Goal: Transaction & Acquisition: Subscribe to service/newsletter

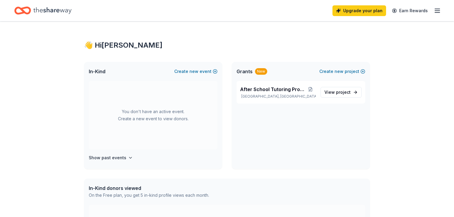
click at [94, 72] on span "In-Kind" at bounding box center [97, 71] width 17 height 7
click at [192, 72] on span "new" at bounding box center [193, 71] width 9 height 7
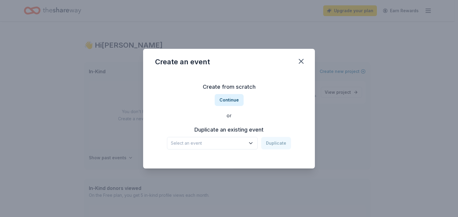
drag, startPoint x: 301, startPoint y: 61, endPoint x: 364, endPoint y: 136, distance: 98.1
click at [301, 62] on icon "button" at bounding box center [301, 61] width 8 height 8
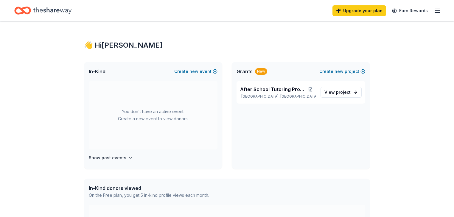
click at [352, 142] on div "After School Tutoring Program Detroit, MI View project" at bounding box center [301, 125] width 138 height 88
click at [295, 88] on span "After School Tutoring Program" at bounding box center [272, 89] width 65 height 7
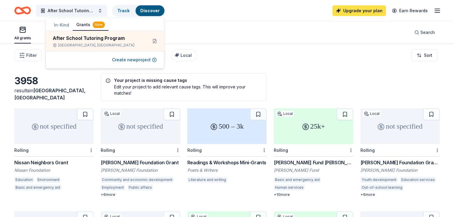
click at [362, 10] on link "Upgrade your plan" at bounding box center [359, 10] width 54 height 11
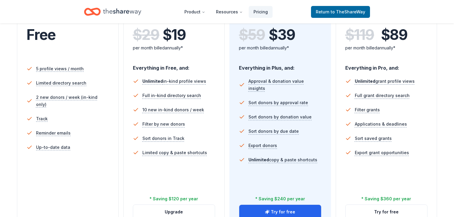
scroll to position [167, 0]
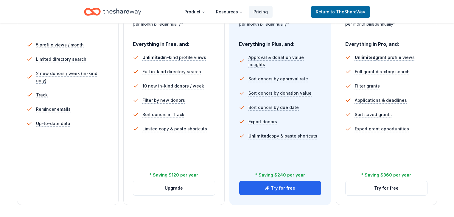
drag, startPoint x: 456, startPoint y: 1, endPoint x: 310, endPoint y: 24, distance: 148.3
click at [310, 24] on div "per month billed annually*" at bounding box center [280, 24] width 83 height 7
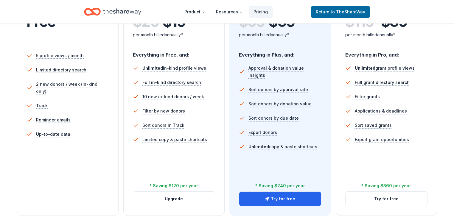
scroll to position [191, 0]
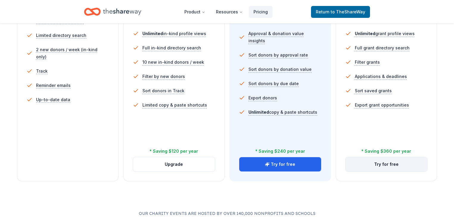
click at [383, 157] on button "Try for free" at bounding box center [387, 164] width 82 height 14
